Goal: Task Accomplishment & Management: Use online tool/utility

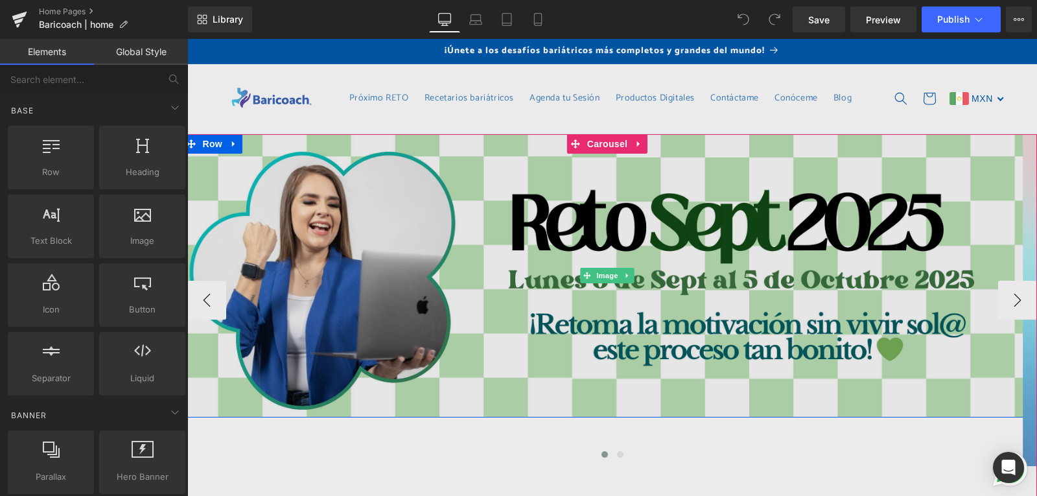
click at [670, 232] on img at bounding box center [607, 275] width 849 height 283
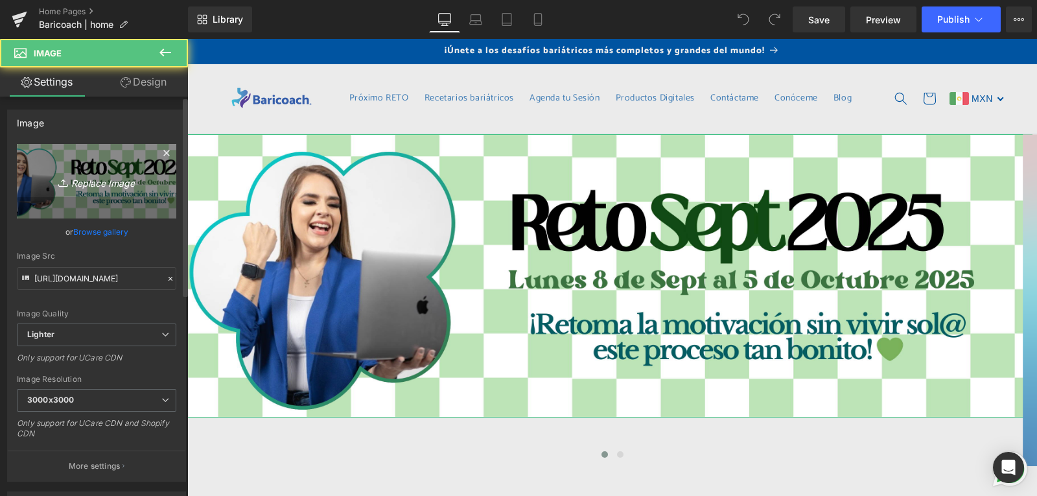
click at [76, 172] on link "Replace Image" at bounding box center [96, 181] width 159 height 75
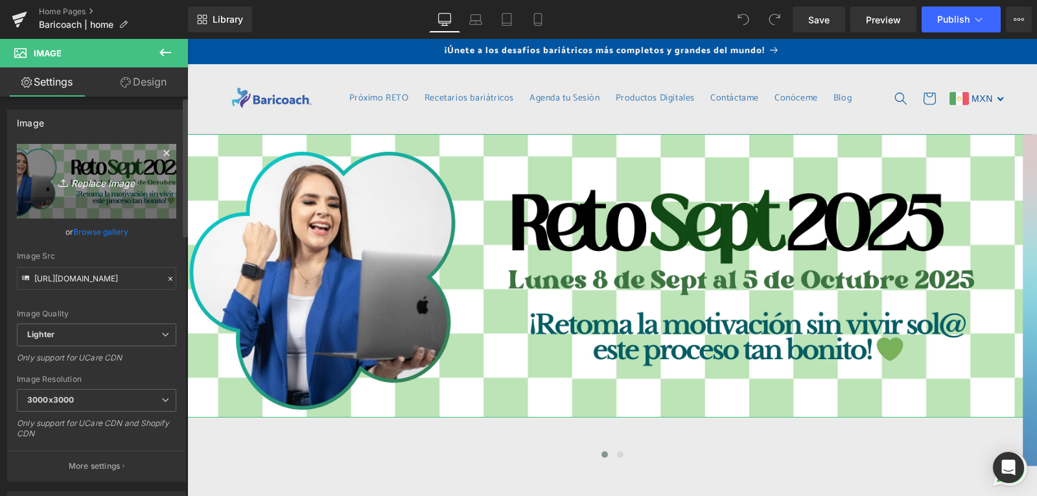
type input "C:\fakepath\banner chico (1).png"
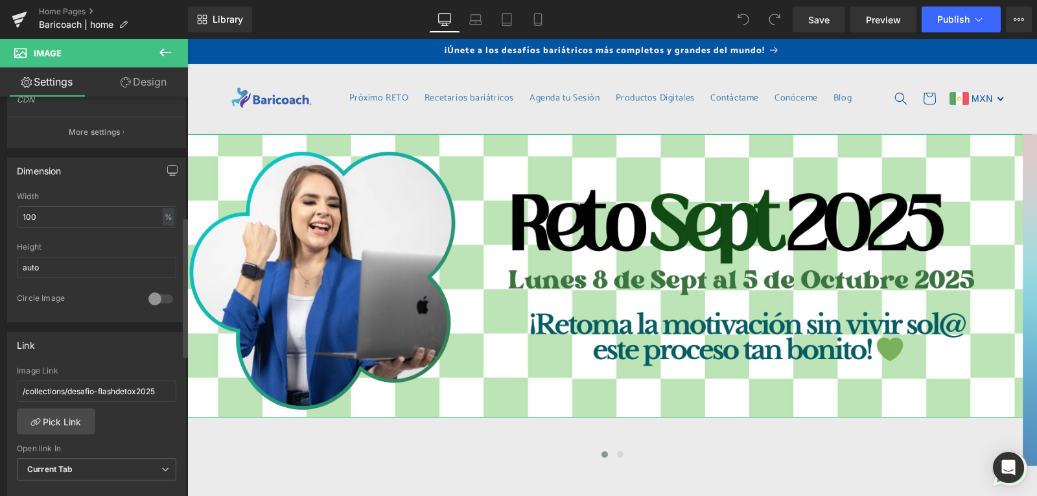
scroll to position [454, 0]
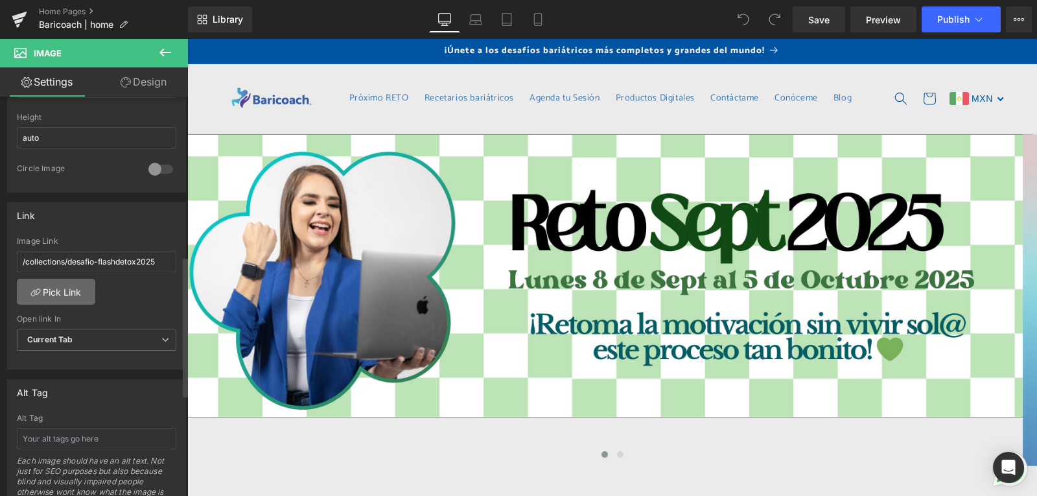
click at [63, 294] on link "Pick Link" at bounding box center [56, 292] width 78 height 26
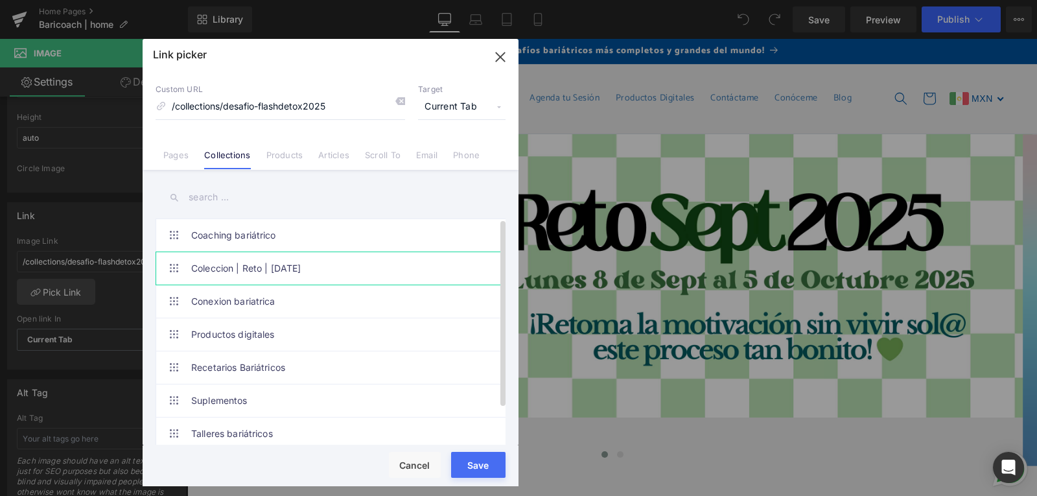
click at [283, 259] on link "Coleccion | Reto | [DATE]" at bounding box center [333, 268] width 285 height 32
type input "/collections/retooct2025"
click at [485, 461] on button "Save" at bounding box center [478, 465] width 54 height 26
type input "/collections/retooct2025"
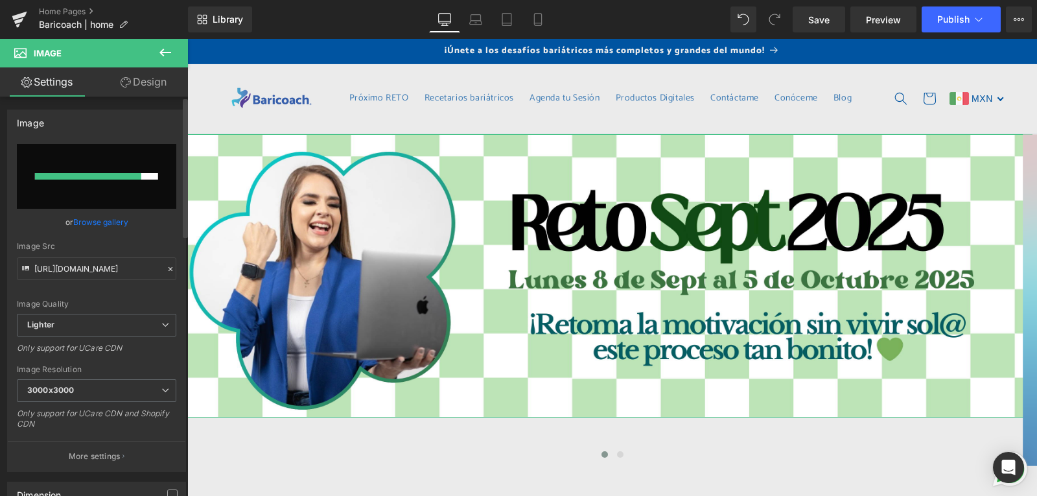
click at [81, 220] on link "Browse gallery" at bounding box center [100, 222] width 55 height 23
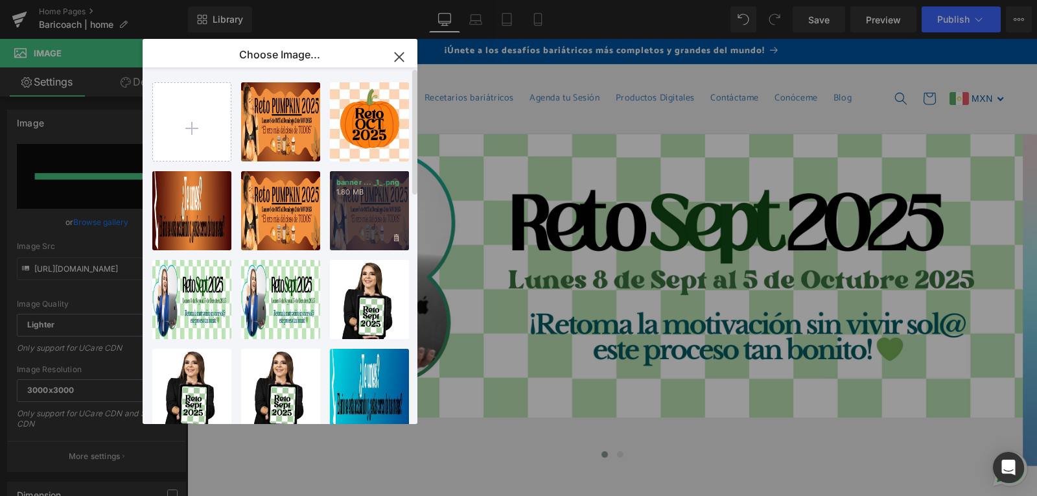
click at [362, 199] on div "banner ... _1_.png 1.80 MB" at bounding box center [369, 210] width 79 height 79
type input "[URL][DOMAIN_NAME]"
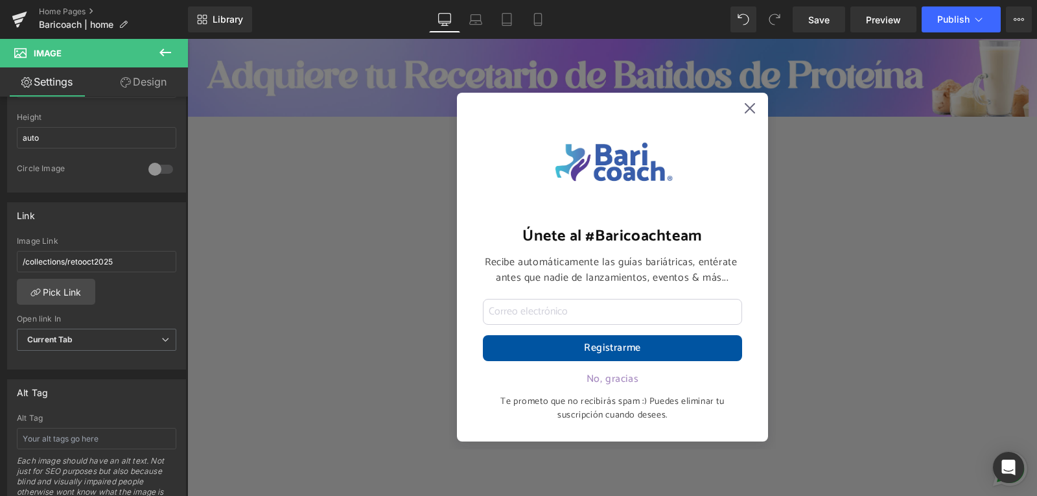
scroll to position [1620, 0]
click at [746, 110] on icon at bounding box center [749, 108] width 10 height 10
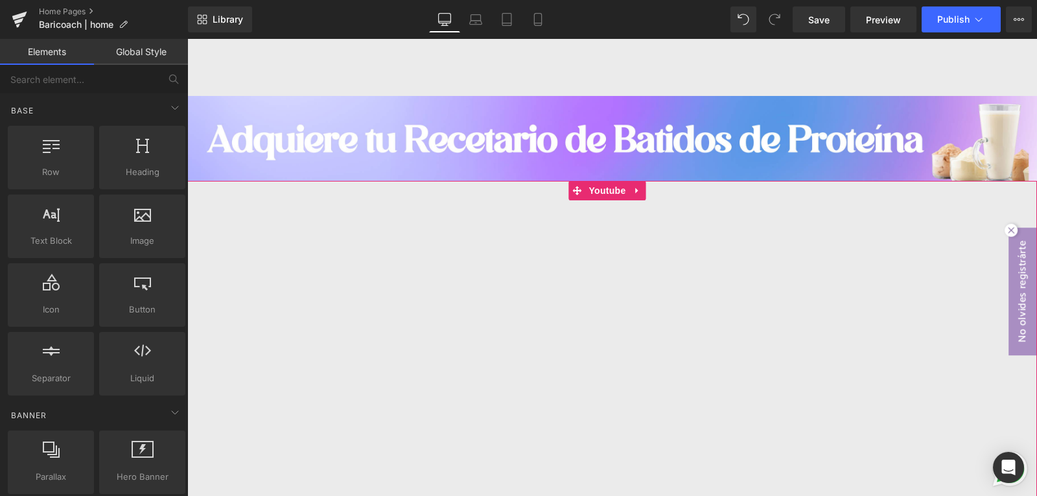
scroll to position [1231, 0]
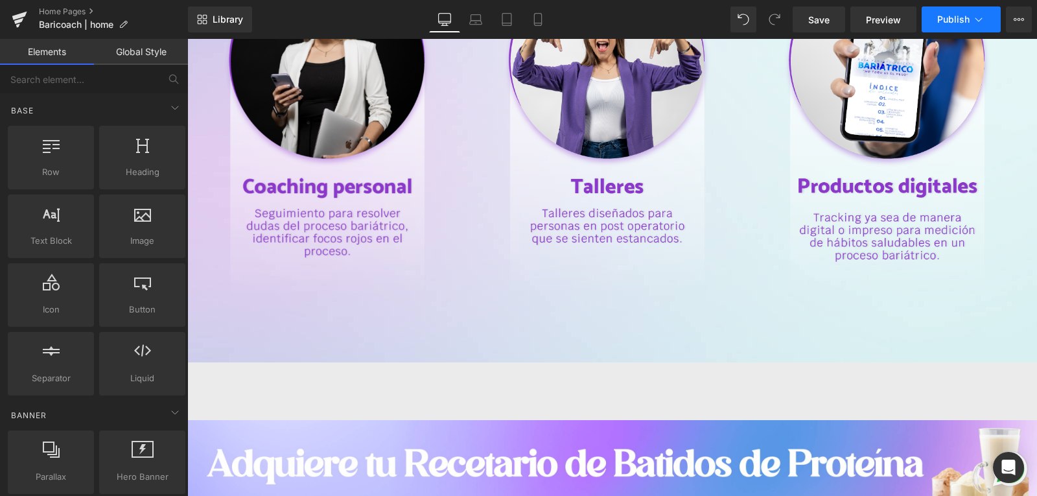
click at [971, 19] on button "Publish" at bounding box center [960, 19] width 79 height 26
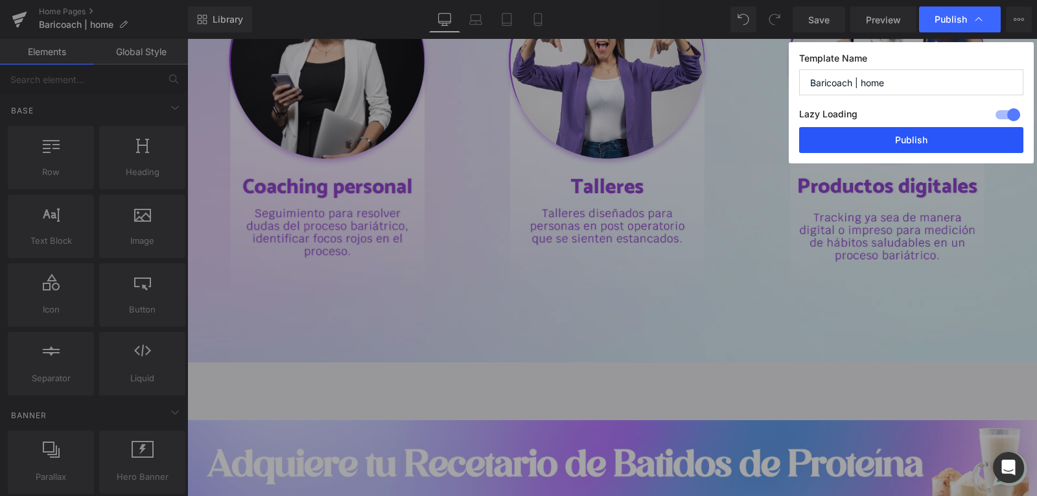
click at [903, 139] on button "Publish" at bounding box center [911, 140] width 224 height 26
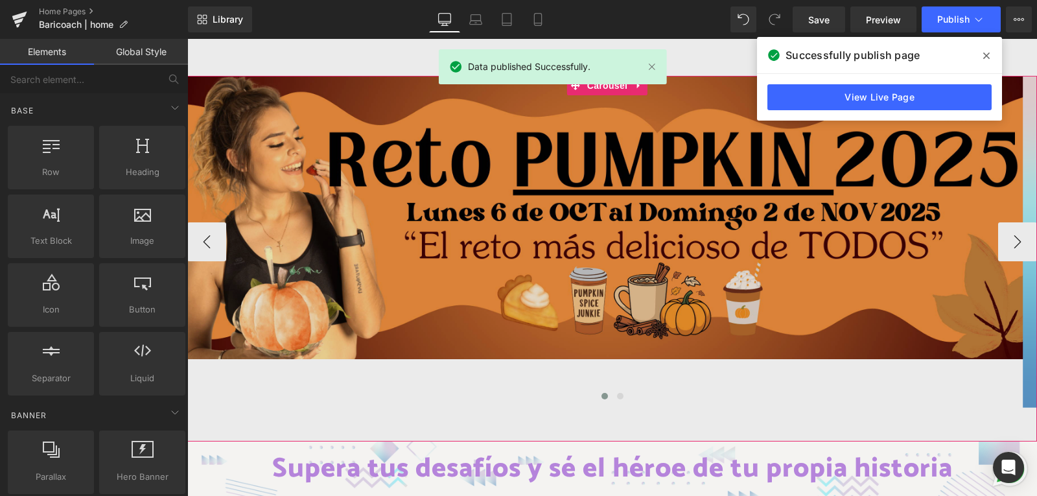
scroll to position [130, 0]
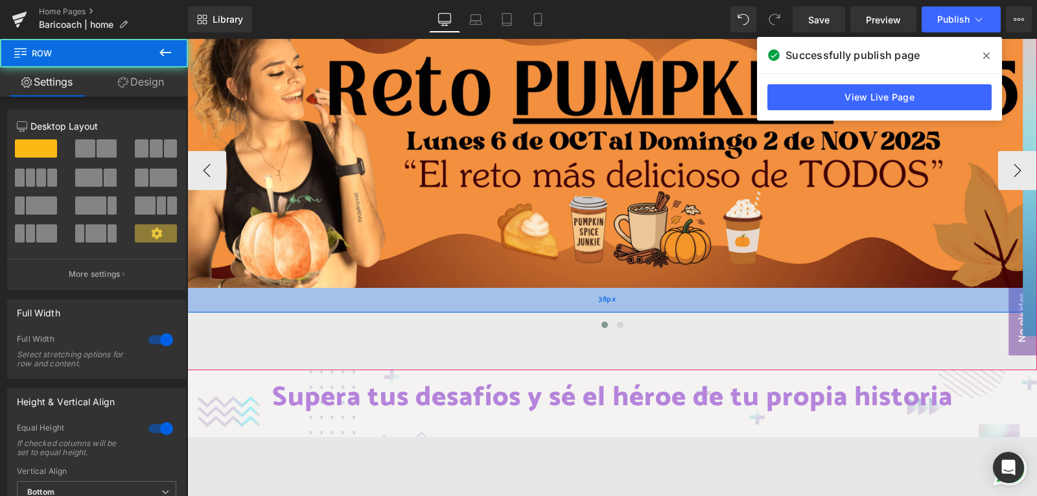
drag, startPoint x: 607, startPoint y: 284, endPoint x: 607, endPoint y: 309, distance: 24.6
click at [607, 309] on div "38px" at bounding box center [607, 300] width 849 height 25
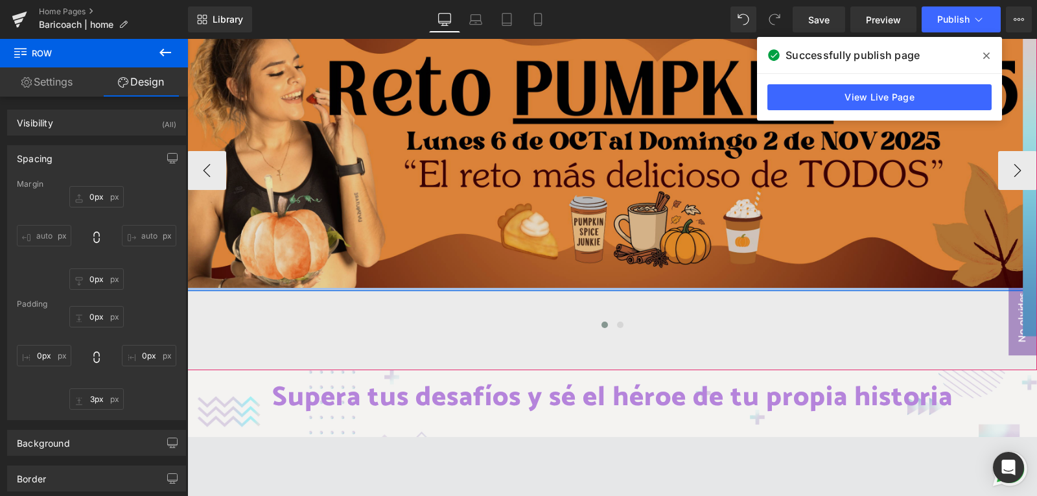
type input "0px"
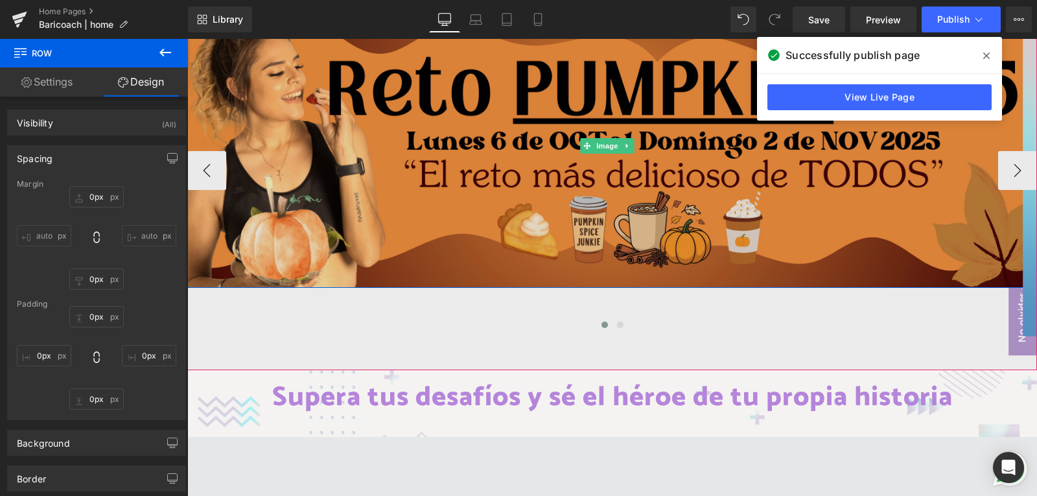
drag, startPoint x: 610, startPoint y: 309, endPoint x: 610, endPoint y: 281, distance: 27.9
click at [610, 281] on div "Image Row" at bounding box center [607, 146] width 849 height 283
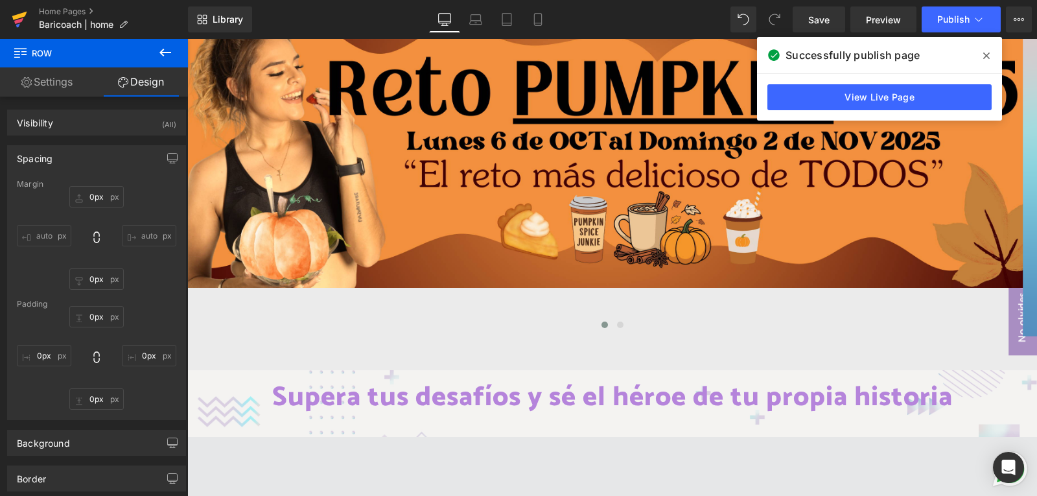
click at [19, 13] on icon at bounding box center [20, 19] width 16 height 32
click at [974, 21] on icon at bounding box center [978, 19] width 13 height 13
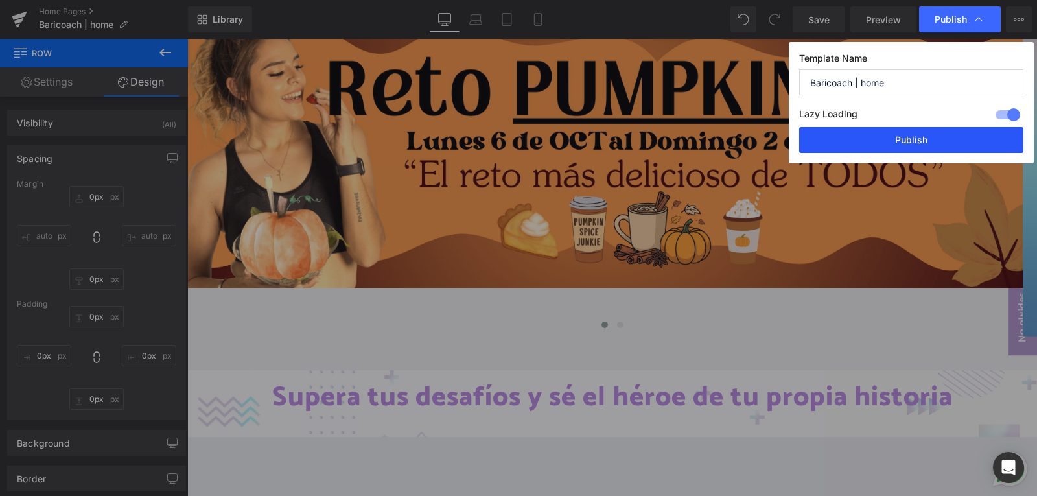
click at [884, 140] on button "Publish" at bounding box center [911, 140] width 224 height 26
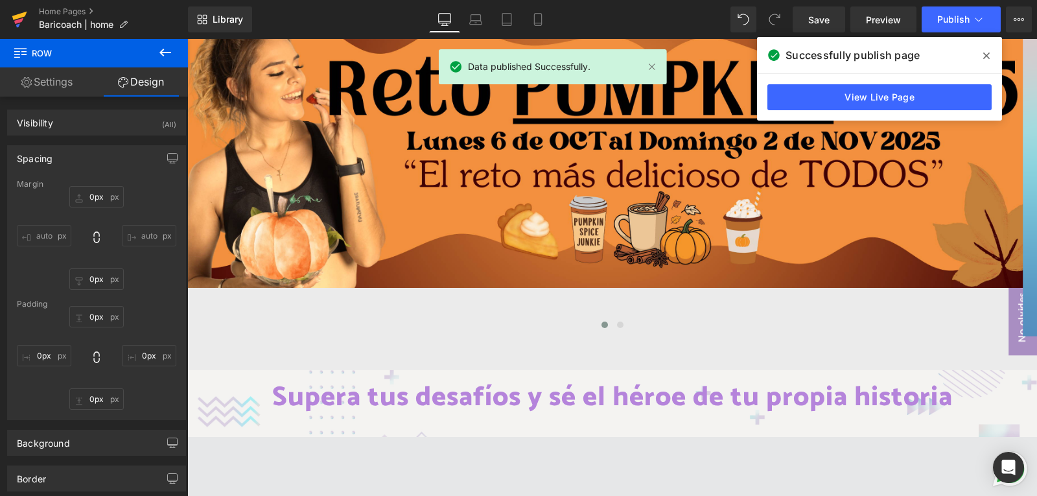
click at [20, 18] on icon at bounding box center [20, 19] width 16 height 32
